Goal: Contribute content: Add original content to the website for others to see

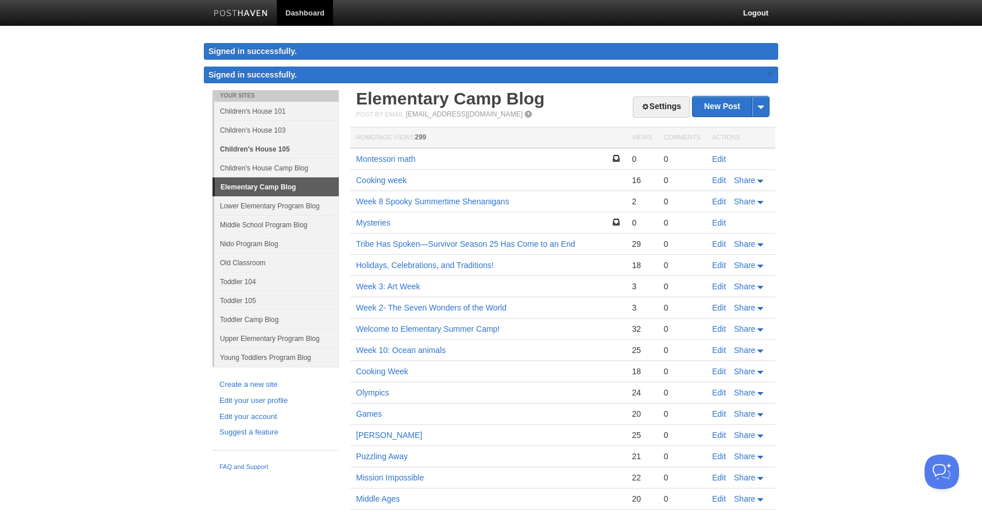
click at [285, 147] on link "Children's House 105" at bounding box center [276, 149] width 125 height 19
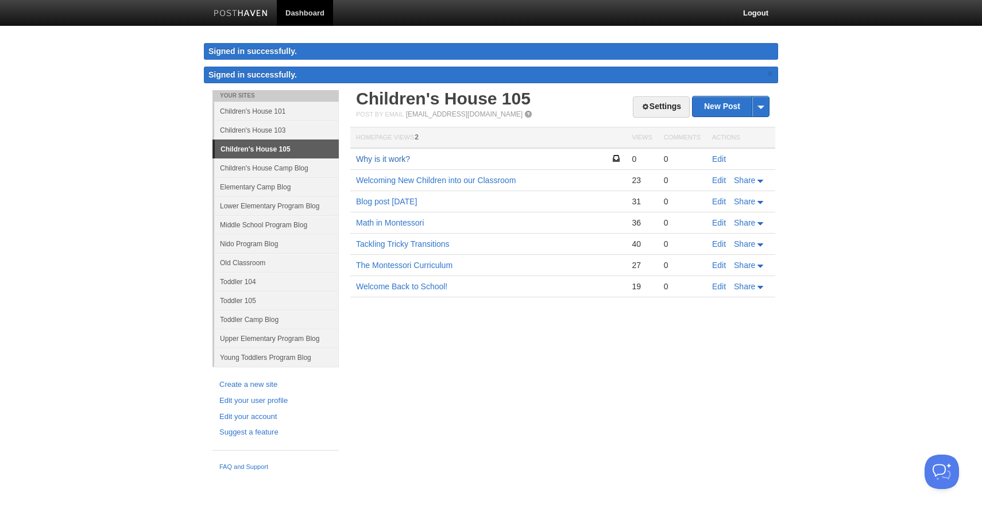
click at [382, 157] on link "Why is it work?" at bounding box center [383, 158] width 54 height 9
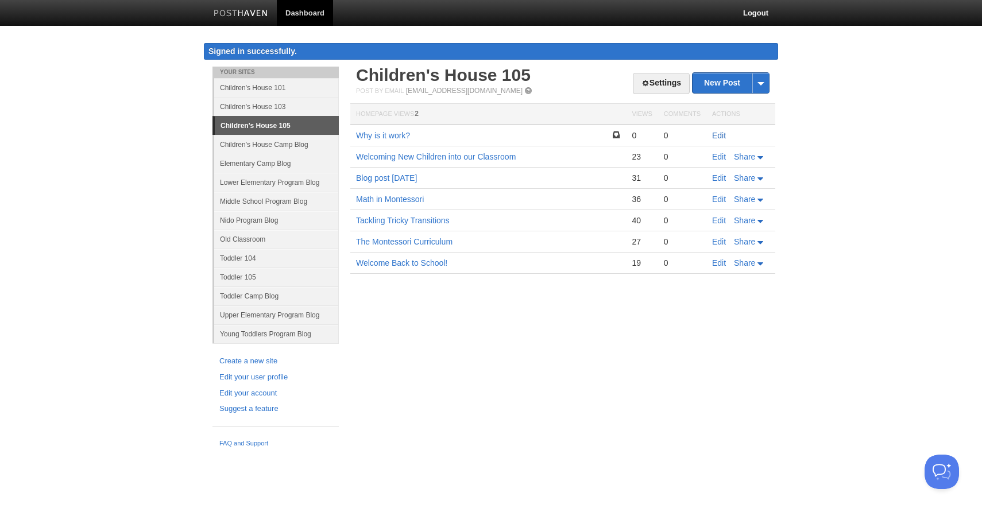
click at [718, 133] on link "Edit" at bounding box center [719, 135] width 14 height 9
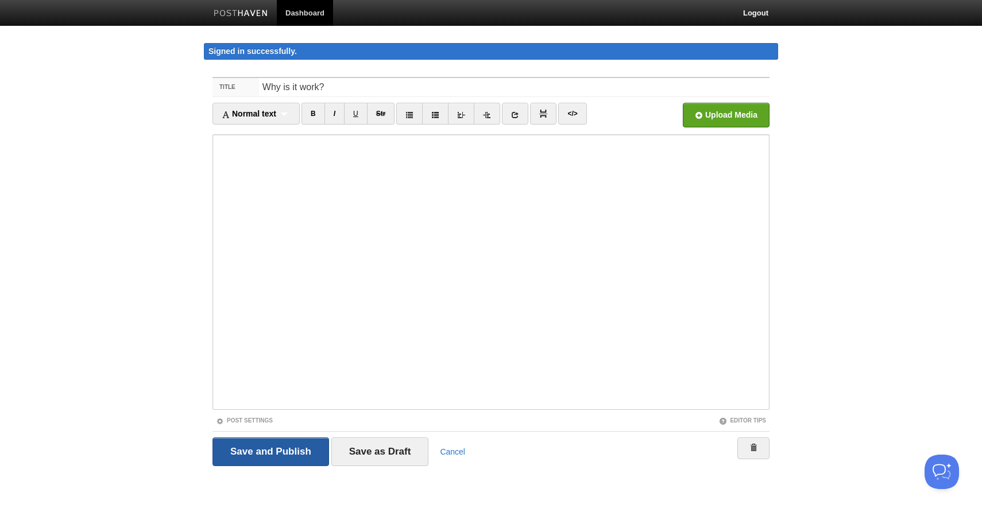
click at [253, 448] on input "Save and Publish" at bounding box center [270, 452] width 117 height 29
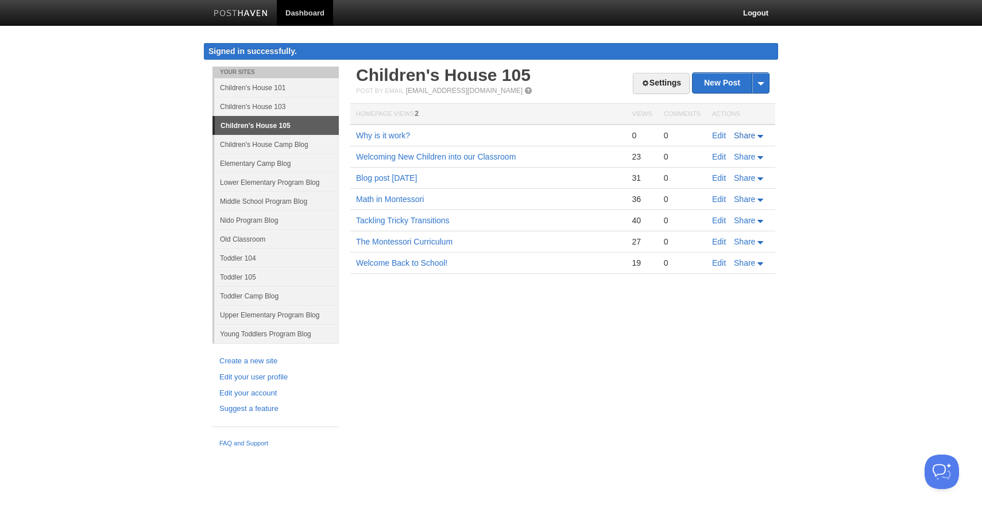
click at [761, 134] on link "Share" at bounding box center [750, 135] width 32 height 9
click at [852, 124] on body "Dashboard Logout Signed in successfully. Signed in successfully. × Post saved ×…" at bounding box center [491, 226] width 982 height 453
click at [386, 132] on link "Why is it work?" at bounding box center [383, 135] width 54 height 9
